Goal: Transaction & Acquisition: Obtain resource

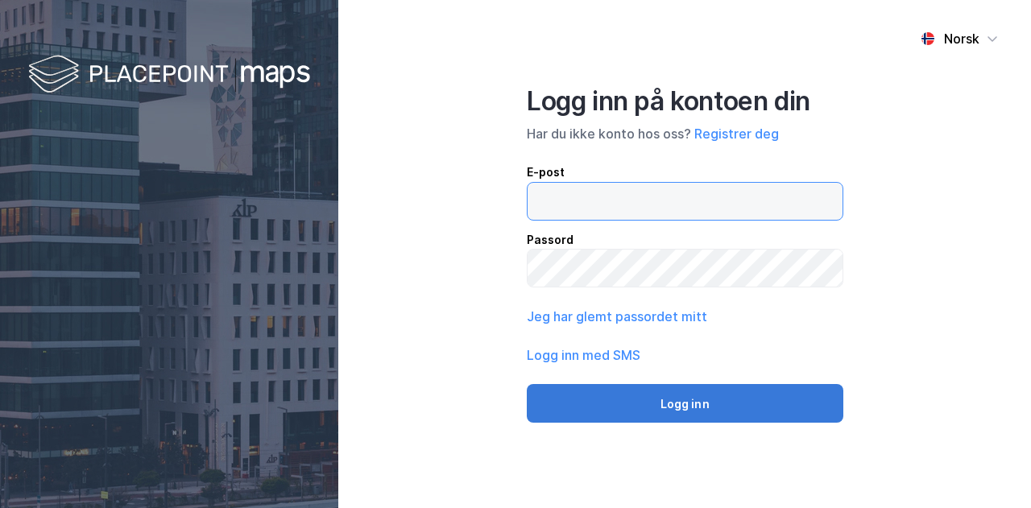
type input "[PERSON_NAME][EMAIL_ADDRESS][DOMAIN_NAME]"
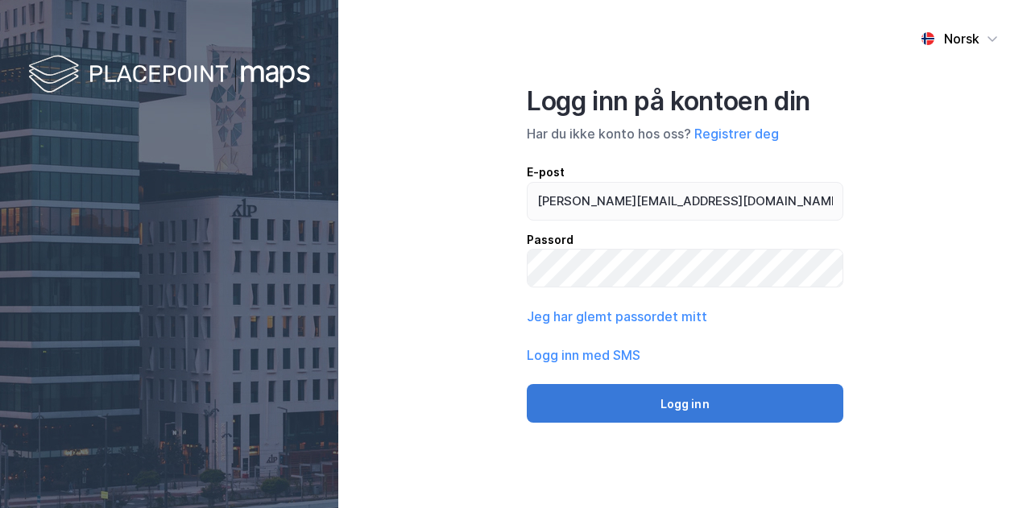
click at [654, 399] on button "Logg inn" at bounding box center [685, 403] width 317 height 39
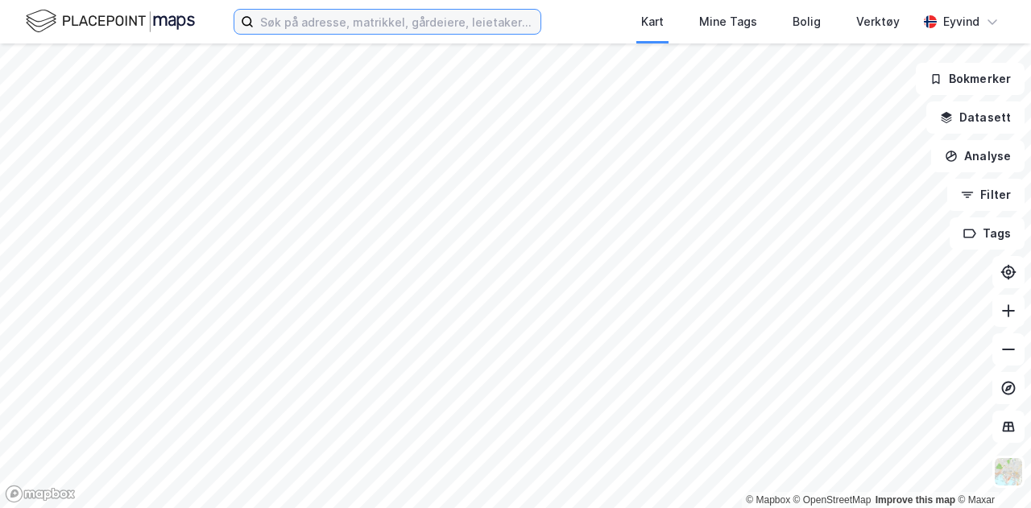
click at [464, 23] on input at bounding box center [397, 22] width 287 height 24
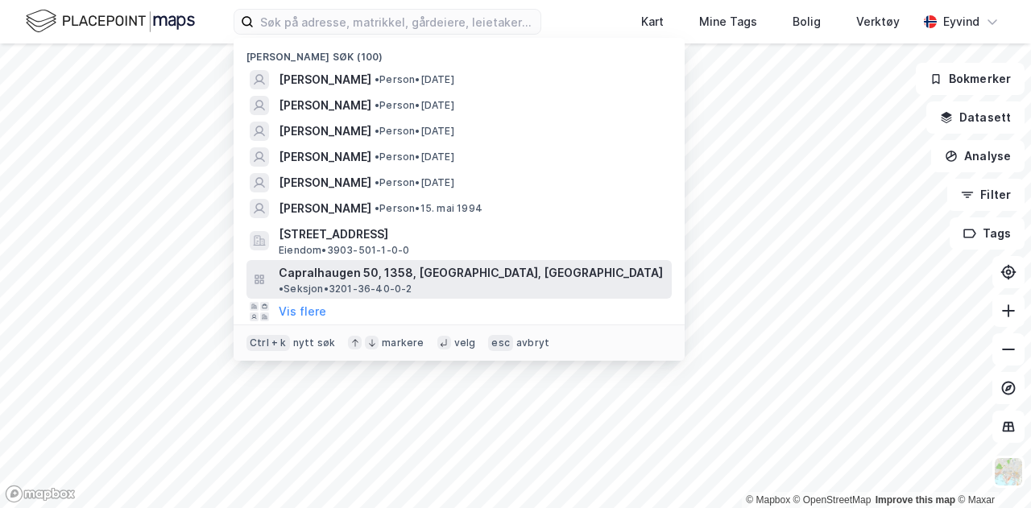
click at [385, 272] on span "Capralhaugen 50, 1358, JAR, BÆRUM" at bounding box center [471, 272] width 384 height 19
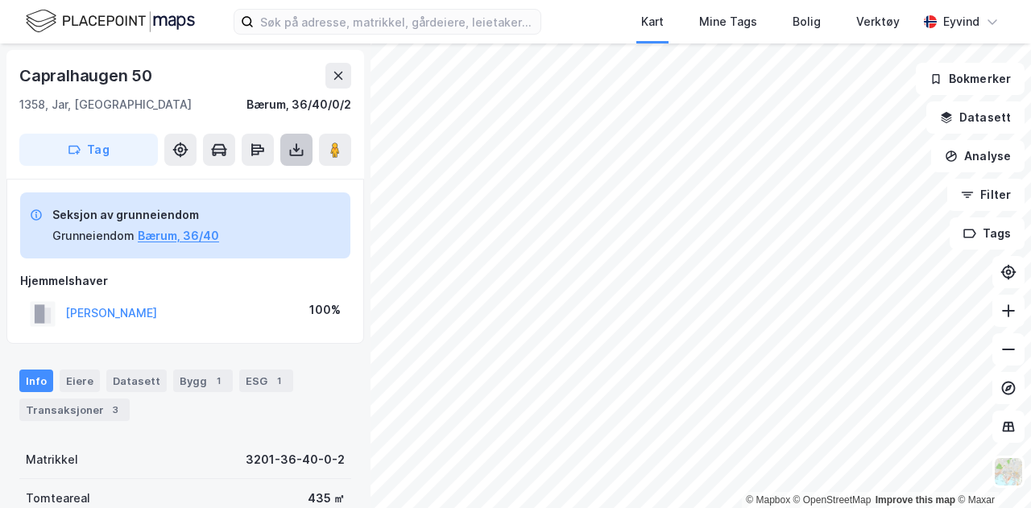
click at [306, 147] on button at bounding box center [296, 150] width 32 height 32
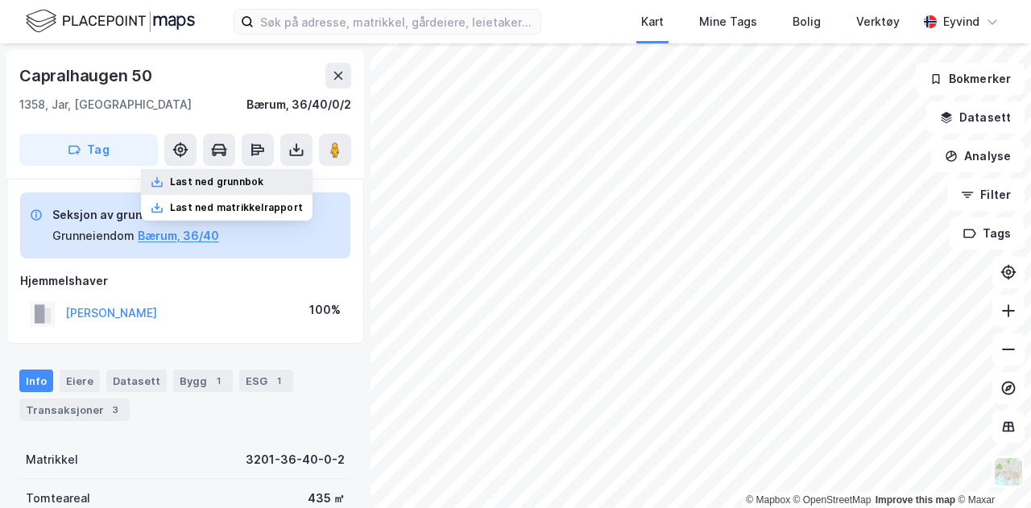
click at [263, 179] on div "Last ned grunnbok" at bounding box center [216, 182] width 93 height 13
